Goal: Transaction & Acquisition: Book appointment/travel/reservation

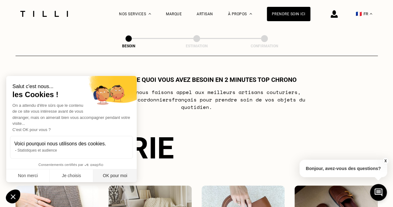
click at [105, 175] on button "OK pour moi" at bounding box center [114, 175] width 43 height 13
checkbox input "true"
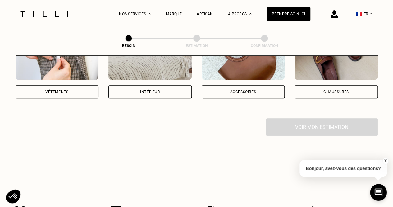
scroll to position [124, 0]
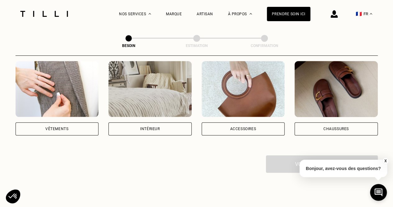
click at [135, 123] on div "Intérieur" at bounding box center [149, 128] width 83 height 13
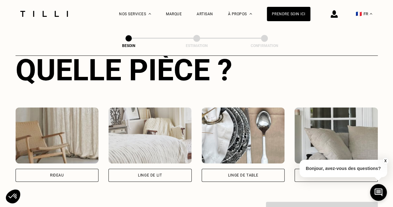
scroll to position [265, 0]
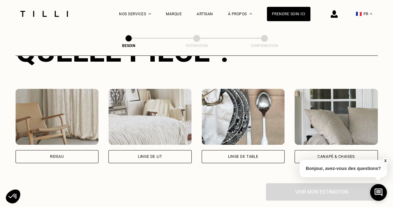
click at [46, 150] on div "Rideau" at bounding box center [57, 156] width 83 height 13
select select "FR"
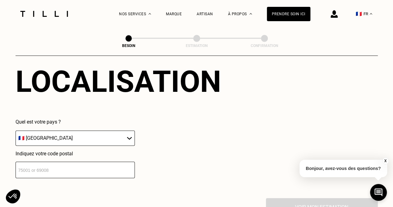
scroll to position [434, 0]
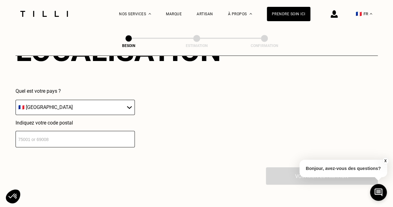
click at [70, 139] on input "number" at bounding box center [75, 138] width 119 height 16
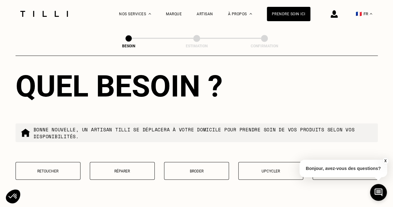
scroll to position [589, 0]
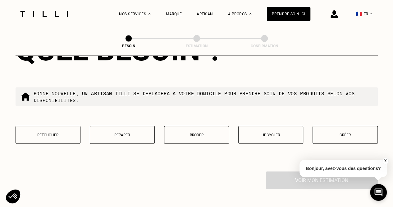
type input "75018"
click at [68, 132] on p "Retoucher" at bounding box center [48, 134] width 58 height 4
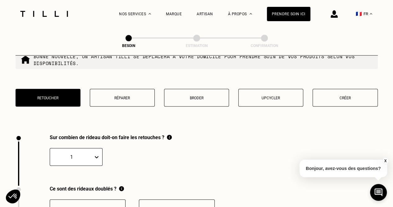
scroll to position [655, 0]
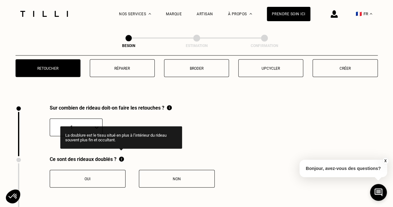
click at [122, 156] on img at bounding box center [121, 159] width 5 height 6
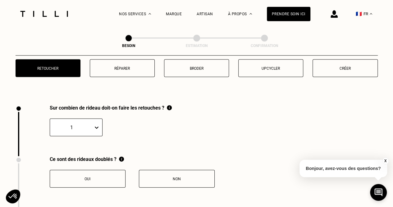
click at [193, 182] on button "Non" at bounding box center [177, 179] width 76 height 18
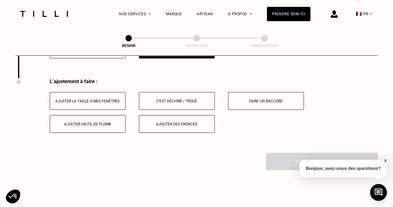
scroll to position [789, 0]
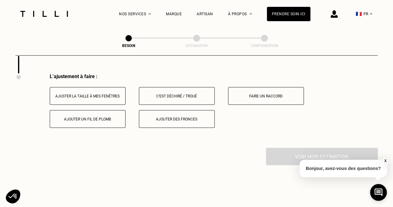
click at [83, 89] on button "Ajuster la taille à mes fenêtres" at bounding box center [88, 96] width 76 height 18
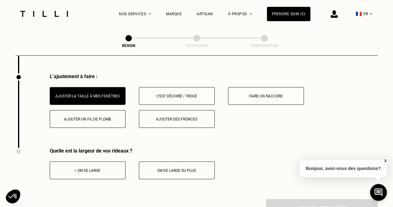
click at [109, 154] on div "< 2m de large 2m de large ou plus" at bounding box center [132, 165] width 165 height 25
click at [95, 174] on button "< 2m de large" at bounding box center [88, 170] width 76 height 18
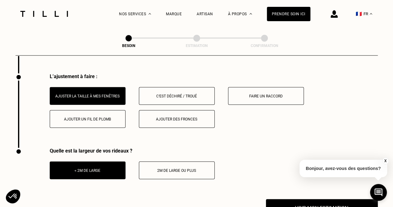
scroll to position [944, 0]
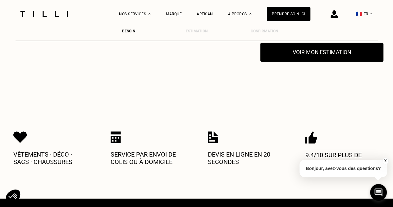
click at [302, 50] on button "Voir mon estimation" at bounding box center [321, 52] width 123 height 19
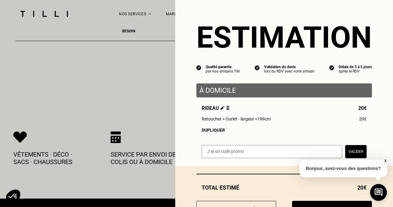
click at [384, 158] on button "X" at bounding box center [385, 160] width 6 height 7
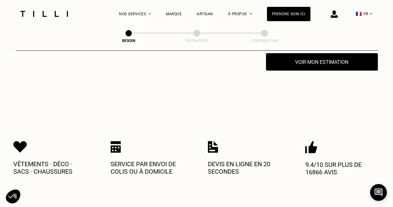
scroll to position [882, 0]
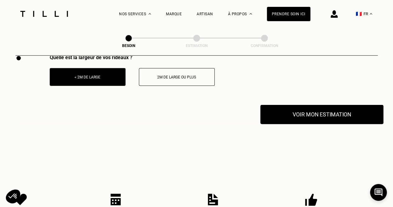
click at [292, 114] on button "Voir mon estimation" at bounding box center [321, 114] width 123 height 19
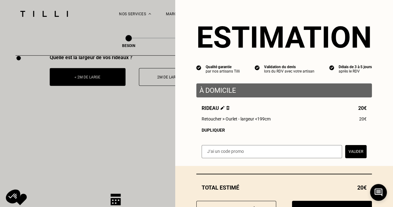
click at [243, 151] on input "text" at bounding box center [272, 151] width 140 height 13
paste input "https://tilli.fr/i?r=TILLIpTX5nwM"
type input "https://tilli.fr/i?r=TILLIpTX5nwM"
click at [349, 156] on button "Valider" at bounding box center [355, 151] width 21 height 13
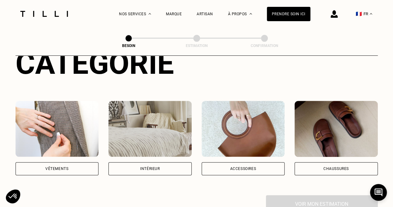
scroll to position [155, 0]
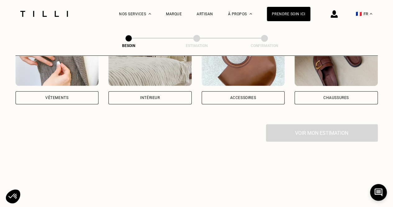
click at [57, 96] on div "Vêtements" at bounding box center [56, 98] width 23 height 4
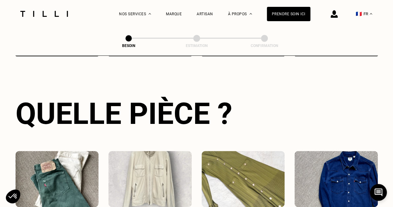
select select "FR"
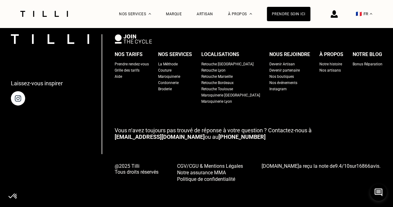
scroll to position [1194, 0]
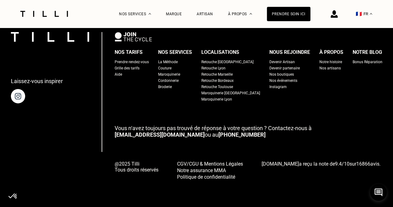
click at [230, 62] on div "Retouche [GEOGRAPHIC_DATA]" at bounding box center [227, 62] width 52 height 6
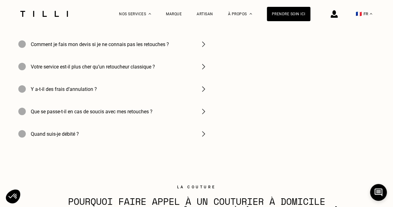
scroll to position [2116, 0]
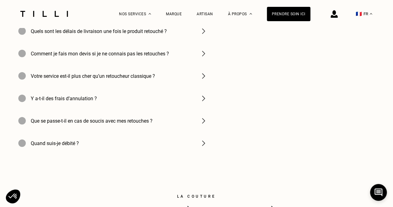
click at [96, 79] on h4 "Votre service est-il plus cher qu’un retoucheur classique ?" at bounding box center [93, 76] width 124 height 6
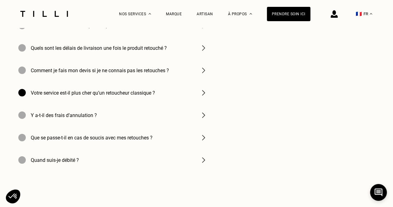
scroll to position [2022, 0]
